Goal: Transaction & Acquisition: Purchase product/service

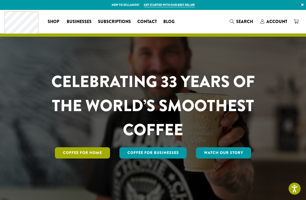
click at [91, 150] on link "Coffee for Home" at bounding box center [82, 152] width 55 height 11
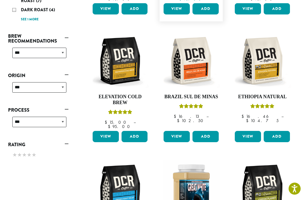
scroll to position [268, 0]
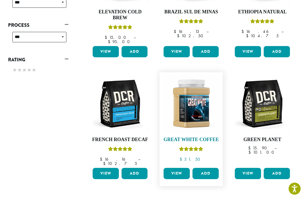
click at [193, 86] on img at bounding box center [191, 104] width 58 height 58
